Goal: Register for event/course

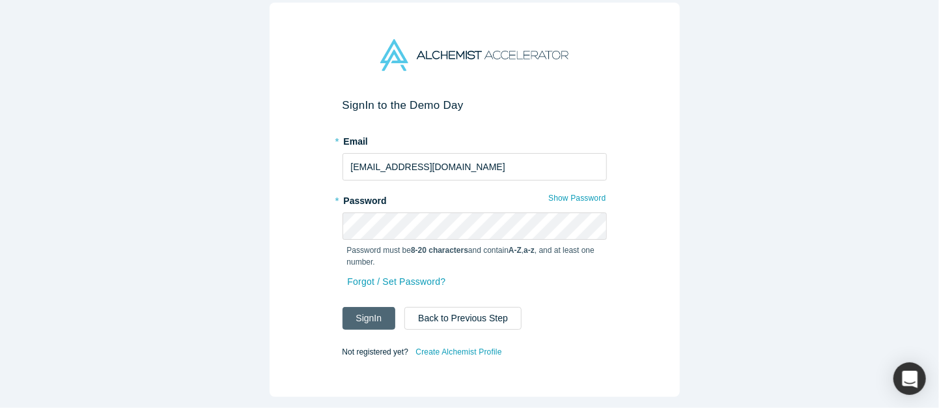
click at [378, 310] on button "Sign In" at bounding box center [369, 318] width 53 height 23
click at [309, 222] on div "Sign In to the Demo Day * Email [EMAIL_ADDRESS][DOMAIN_NAME] * Password Show Pa…" at bounding box center [475, 200] width 410 height 394
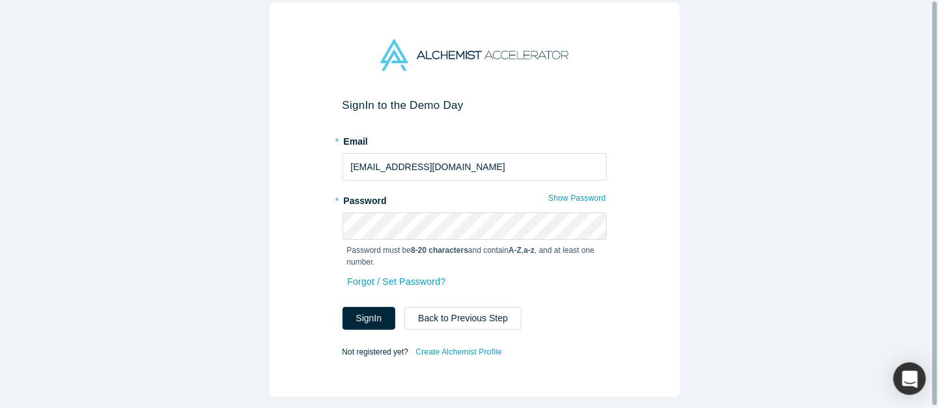
scroll to position [2, 0]
click at [321, 221] on div "Sign In to the Demo Day * Email [EMAIL_ADDRESS][DOMAIN_NAME] * Password Show Pa…" at bounding box center [475, 200] width 410 height 394
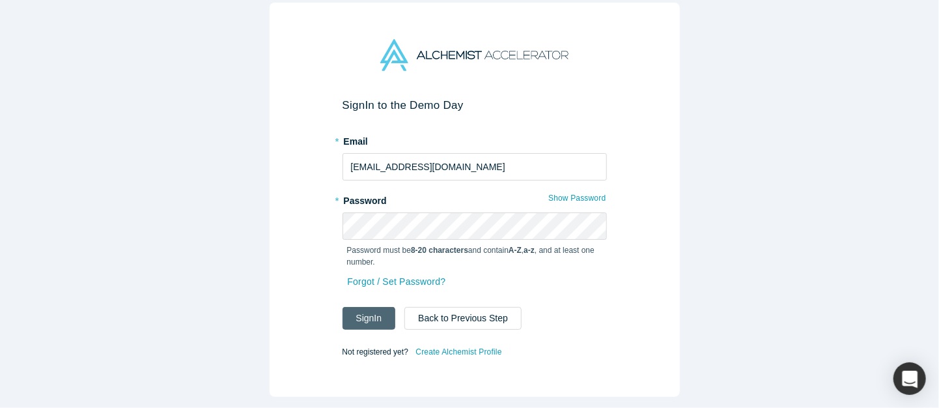
click at [346, 316] on button "Sign In" at bounding box center [369, 318] width 53 height 23
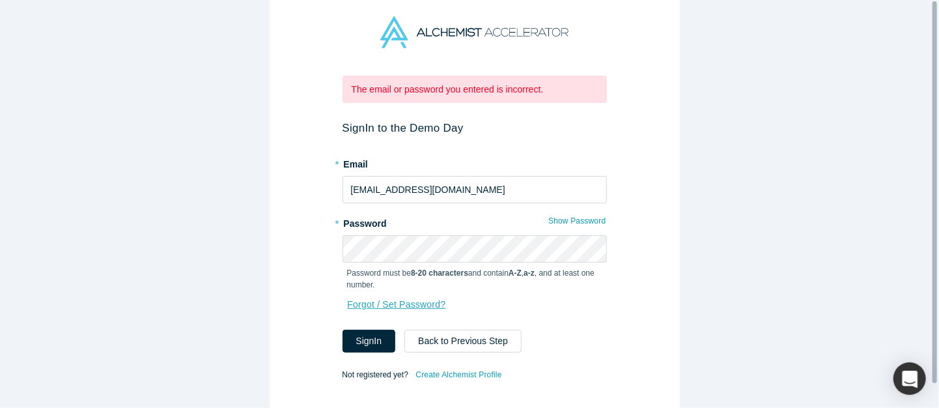
click at [406, 293] on link "Forgot / Set Password?" at bounding box center [397, 304] width 100 height 23
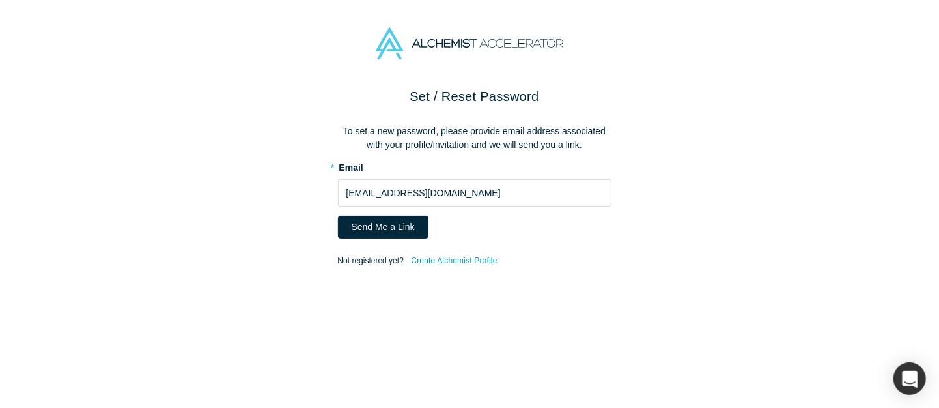
click at [293, 105] on div "Set / Reset Password To set a new password, please provide email address associ…" at bounding box center [474, 252] width 949 height 331
